Goal: Task Accomplishment & Management: Use online tool/utility

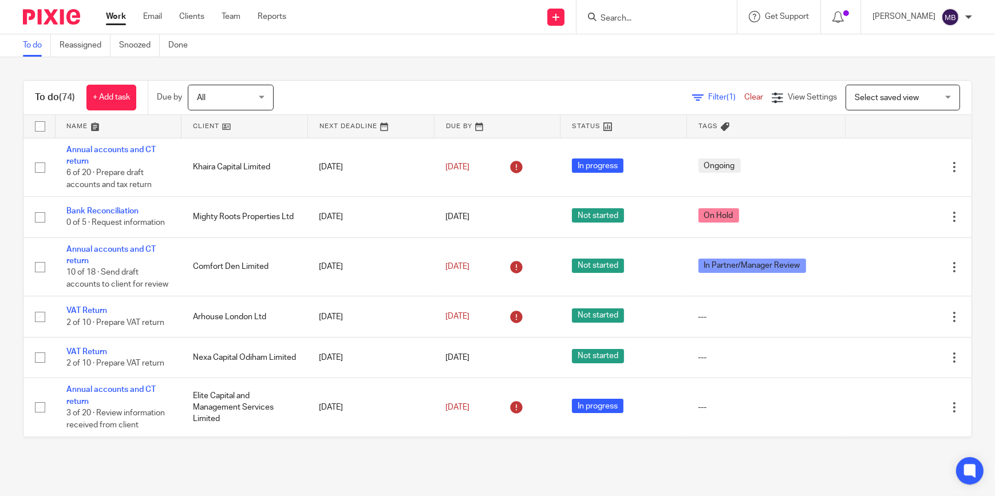
click at [673, 18] on input "Search" at bounding box center [650, 19] width 103 height 10
type input "Lunar Invest"
click at [666, 50] on link at bounding box center [694, 49] width 194 height 26
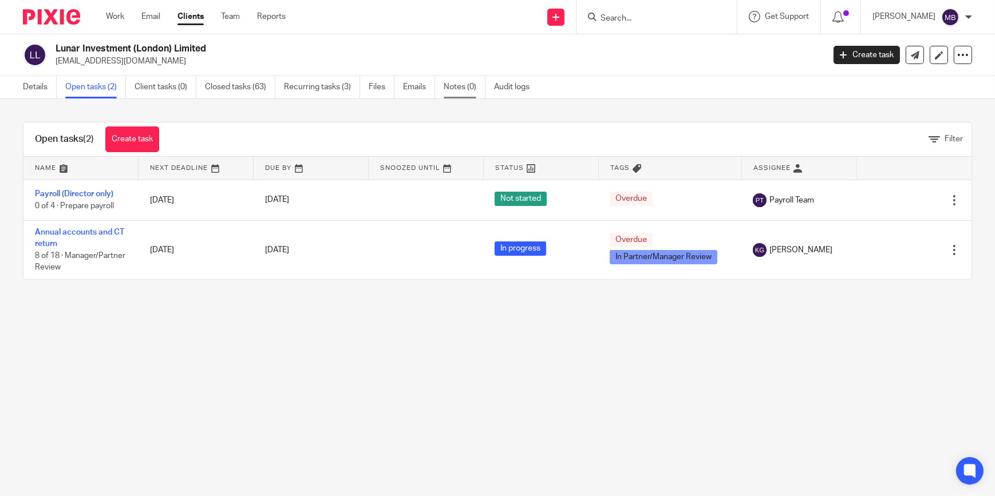
click at [459, 92] on link "Notes (0)" at bounding box center [465, 87] width 42 height 22
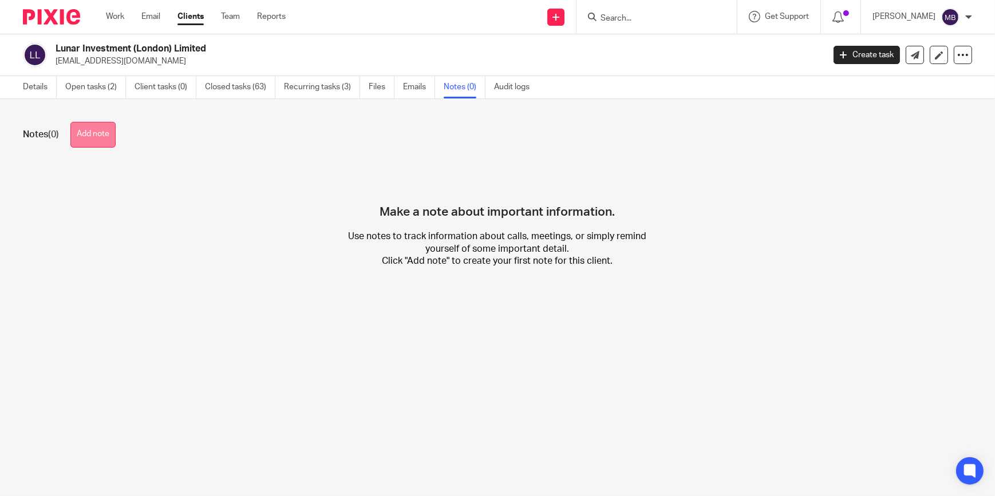
click at [107, 131] on button "Add note" at bounding box center [92, 135] width 45 height 26
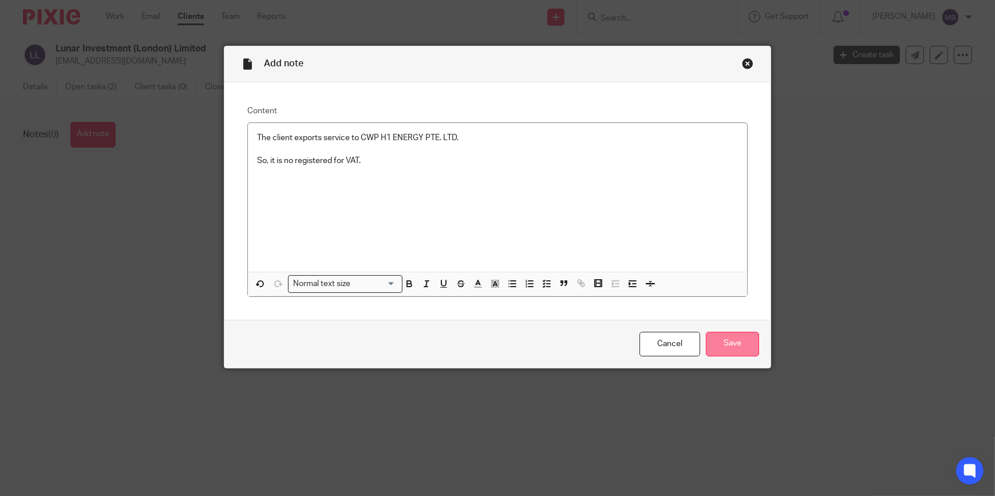
click at [733, 349] on input "Save" at bounding box center [732, 344] width 53 height 25
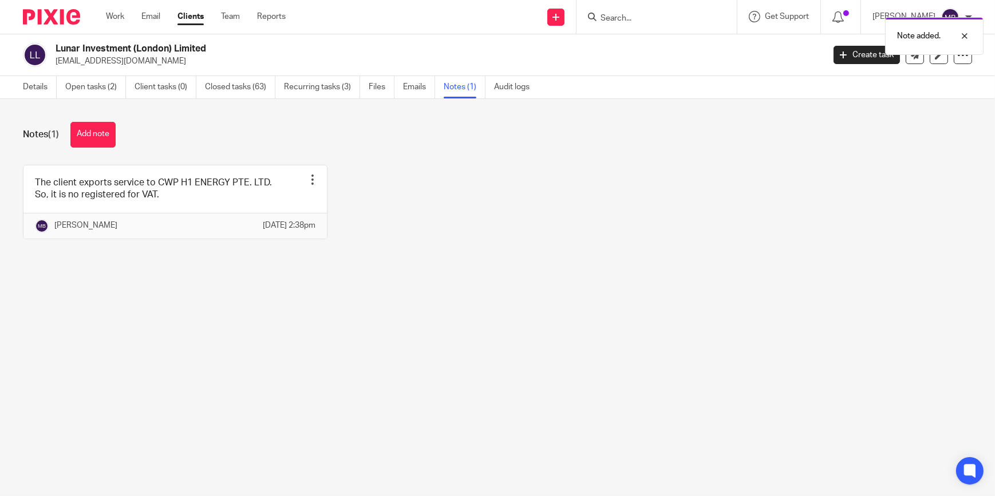
click at [49, 23] on img at bounding box center [51, 16] width 57 height 15
